Goal: Transaction & Acquisition: Purchase product/service

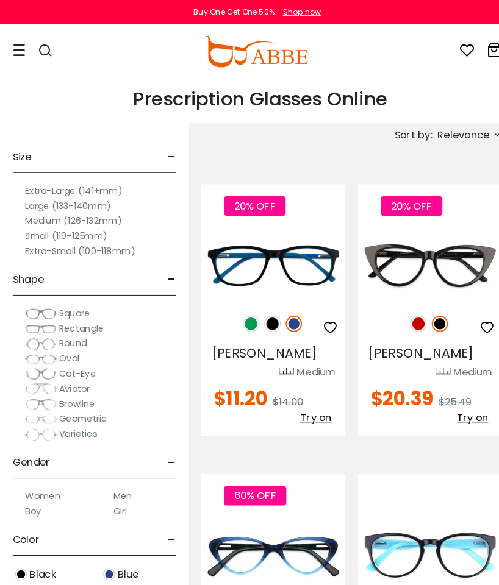
scroll to position [4, 0]
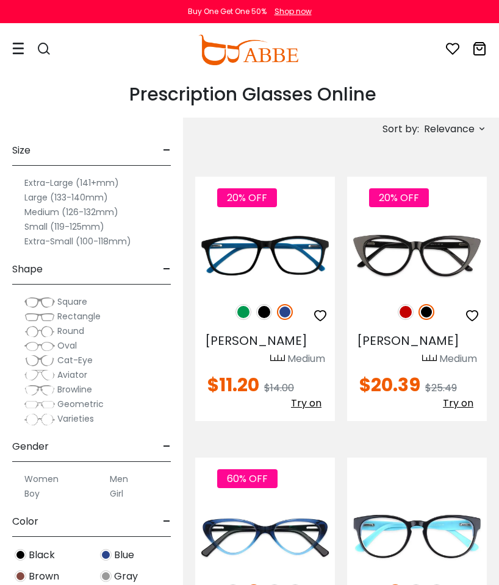
click at [49, 333] on img at bounding box center [39, 332] width 30 height 12
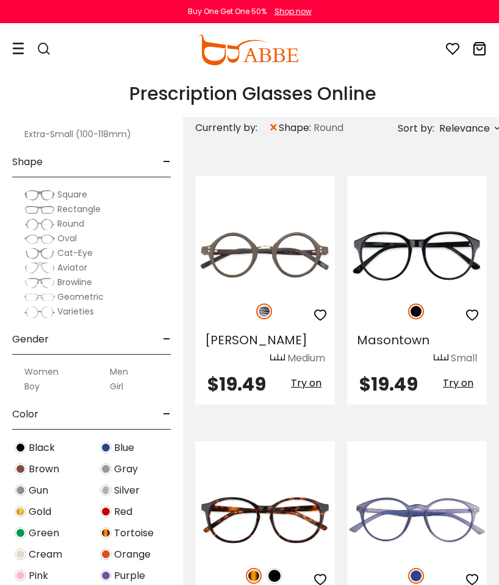
scroll to position [132, 0]
click at [48, 374] on label "Women" at bounding box center [41, 371] width 34 height 15
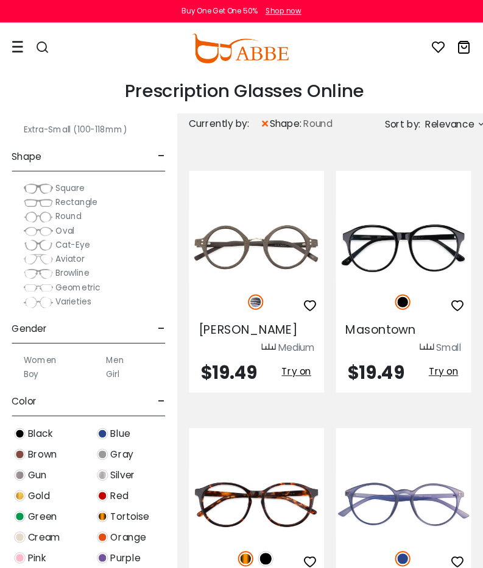
scroll to position [2, 0]
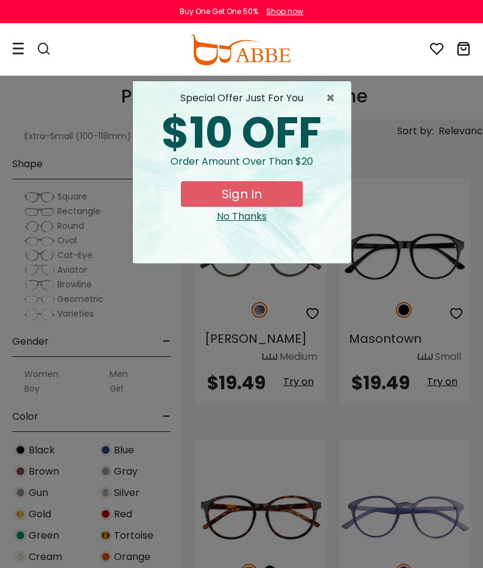
click at [333, 98] on span "×" at bounding box center [333, 98] width 15 height 15
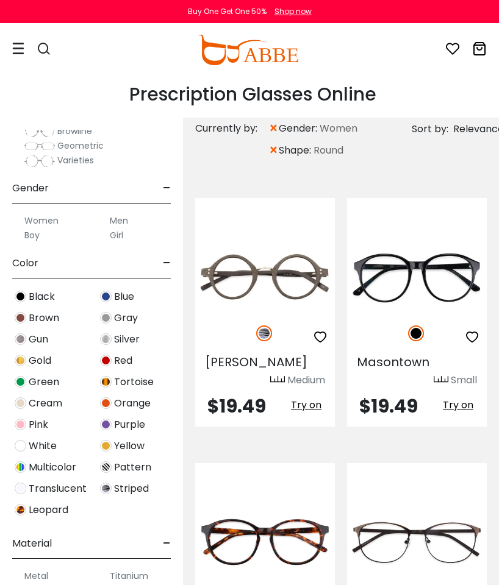
scroll to position [283, 0]
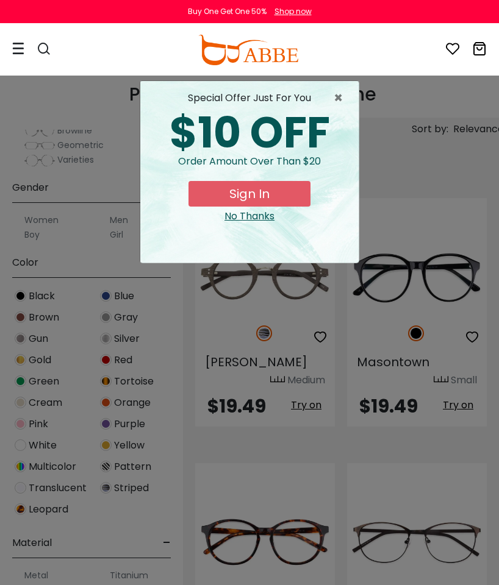
click at [336, 95] on span "×" at bounding box center [340, 98] width 15 height 15
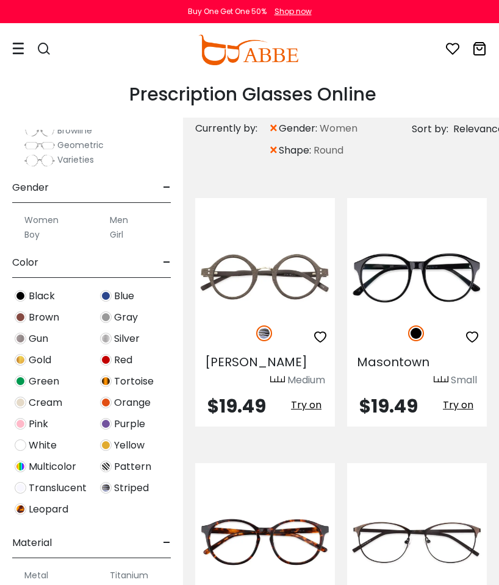
click at [101, 301] on div "Blue" at bounding box center [133, 296] width 85 height 16
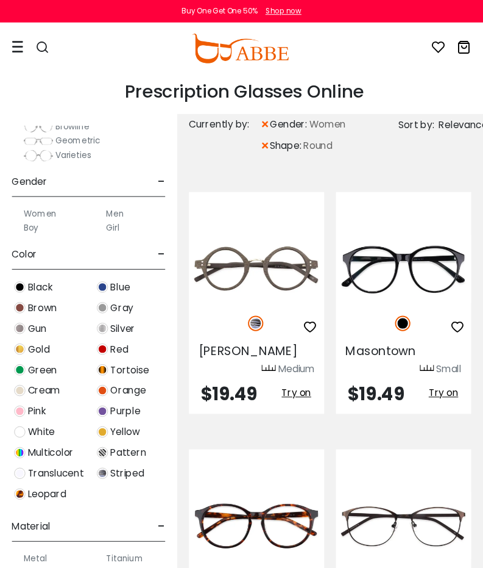
scroll to position [2, 0]
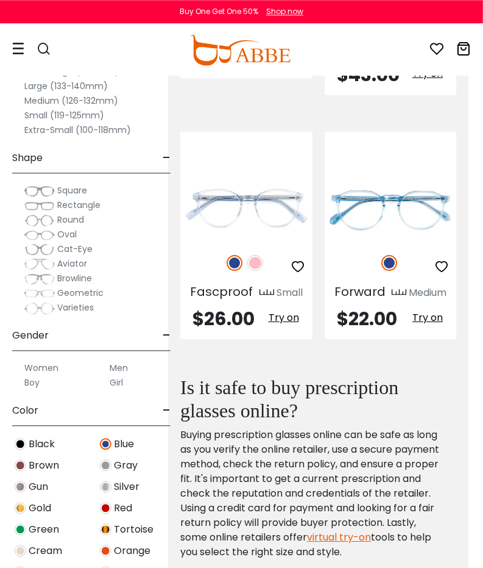
scroll to position [851, 15]
